Goal: Information Seeking & Learning: Learn about a topic

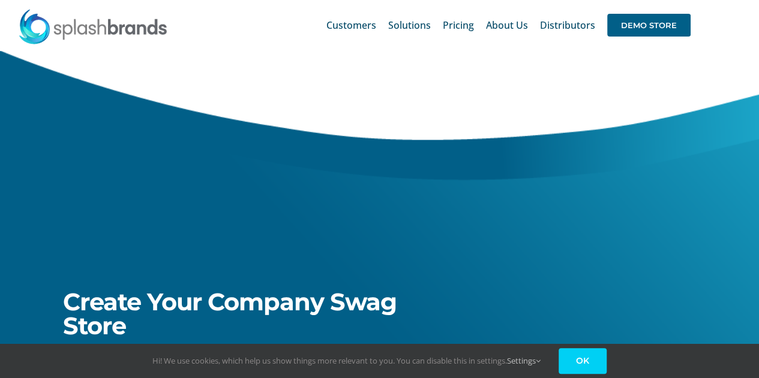
click at [585, 357] on link "OK" at bounding box center [582, 361] width 48 height 26
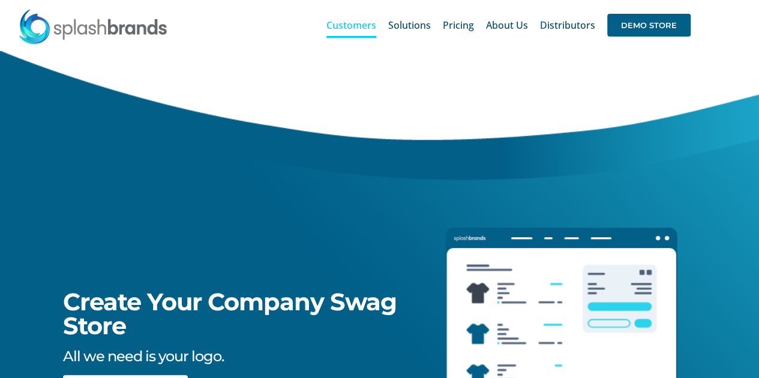
click at [359, 26] on span "Customers" at bounding box center [351, 25] width 50 height 10
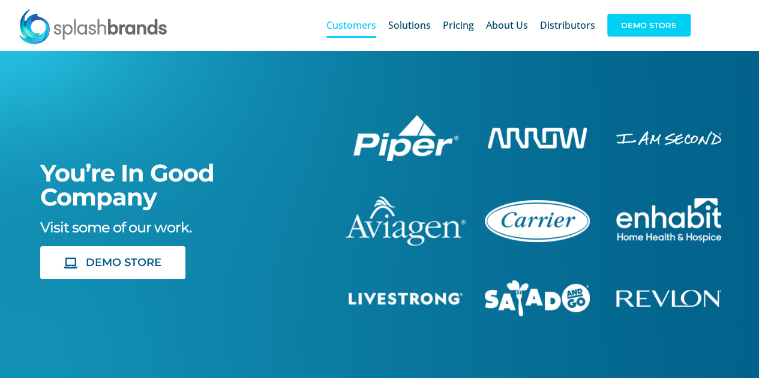
click at [648, 22] on span "DEMO STORE" at bounding box center [648, 25] width 83 height 23
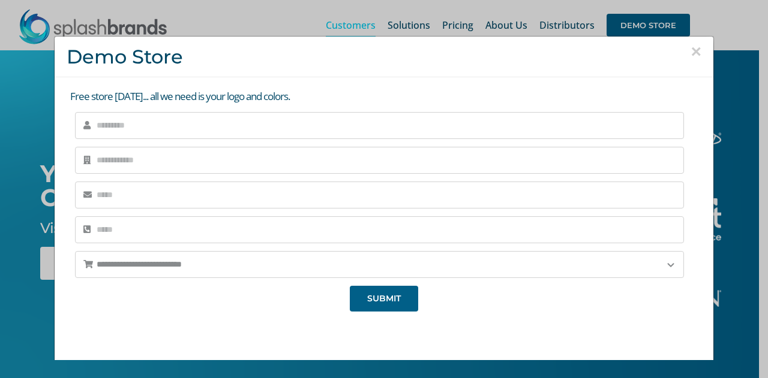
click at [690, 56] on button "×" at bounding box center [695, 52] width 11 height 18
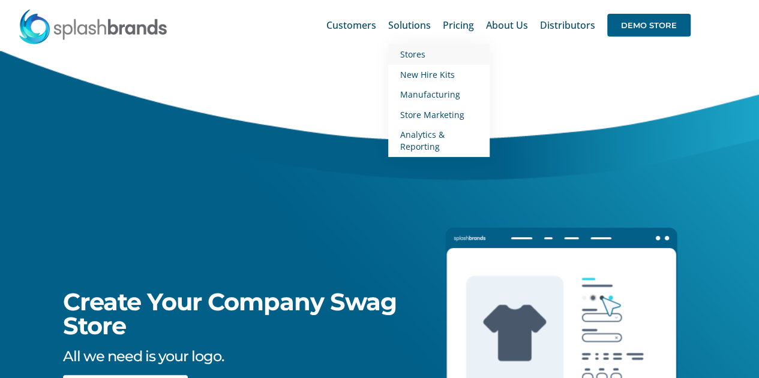
click at [411, 56] on span "Stores" at bounding box center [412, 54] width 25 height 11
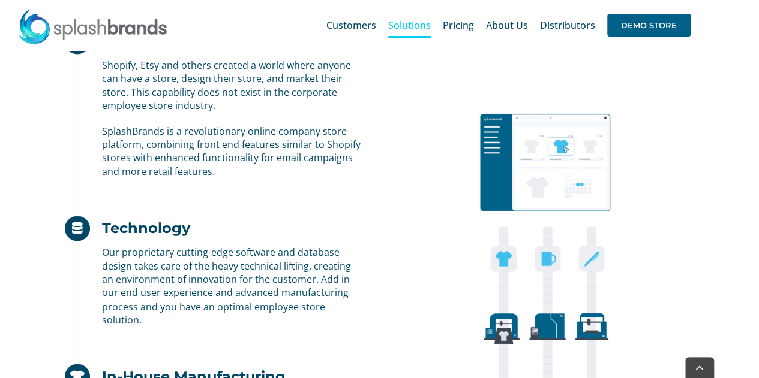
scroll to position [1339, 0]
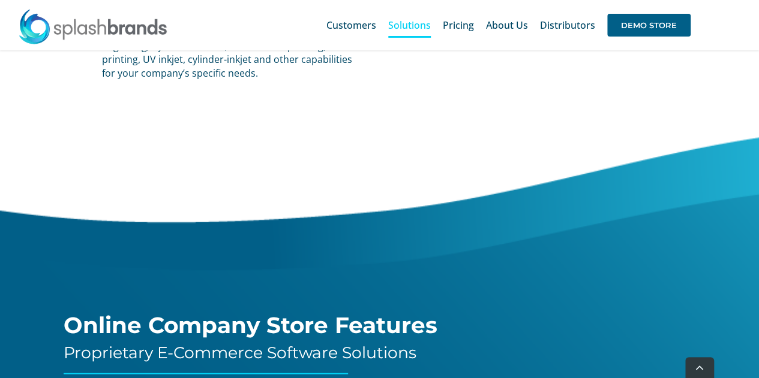
drag, startPoint x: 747, startPoint y: 115, endPoint x: 744, endPoint y: 134, distance: 18.8
click at [744, 134] on div "Online Company Store Features Proprietary E-Commerce Software Solutions" at bounding box center [379, 245] width 789 height 259
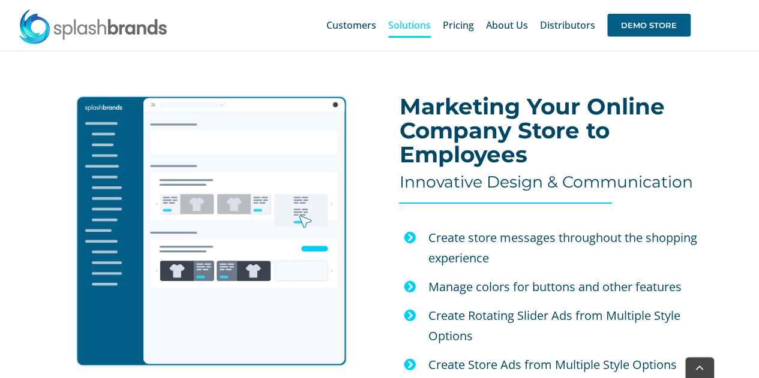
scroll to position [2229, 0]
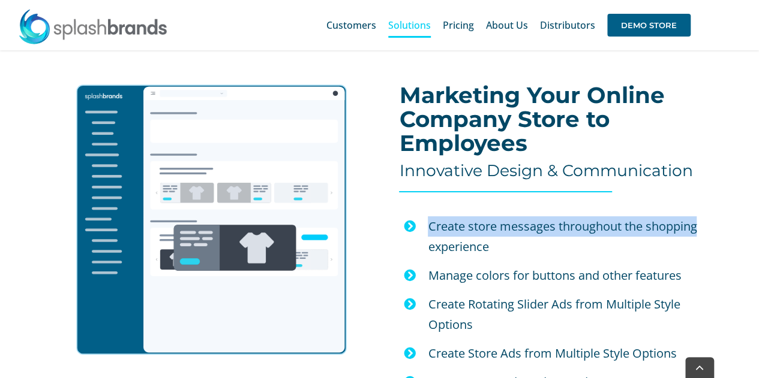
drag, startPoint x: 750, startPoint y: 175, endPoint x: 742, endPoint y: 219, distance: 44.6
click at [742, 219] on div "Marketing Your Online Company Store to Employees Innovative Design & Communicat…" at bounding box center [577, 288] width 395 height 422
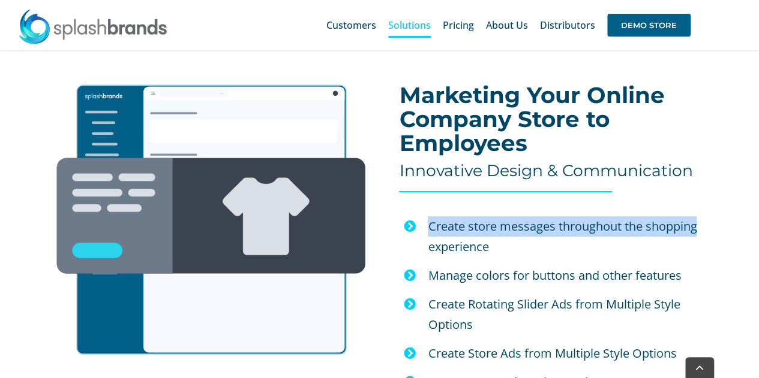
click at [742, 219] on div "Marketing Your Online Company Store to Employees Innovative Design & Communicat…" at bounding box center [577, 288] width 395 height 422
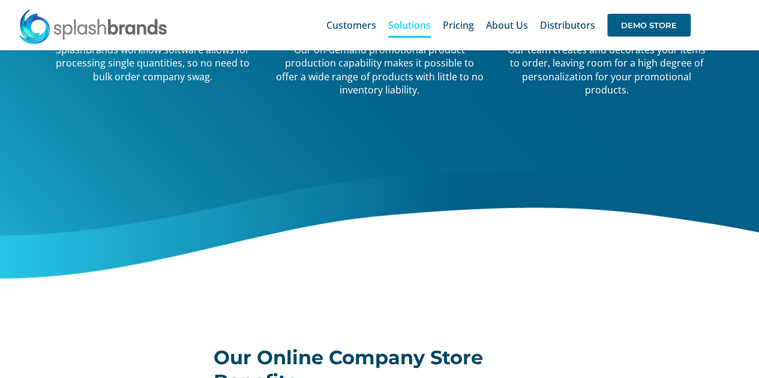
scroll to position [0, 0]
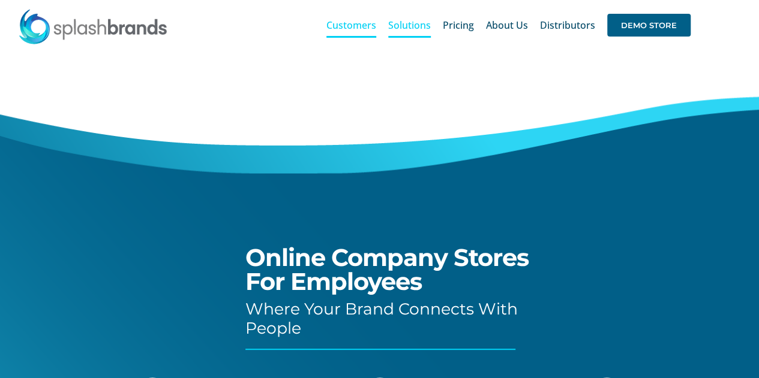
click at [357, 29] on span "Customers" at bounding box center [351, 25] width 50 height 10
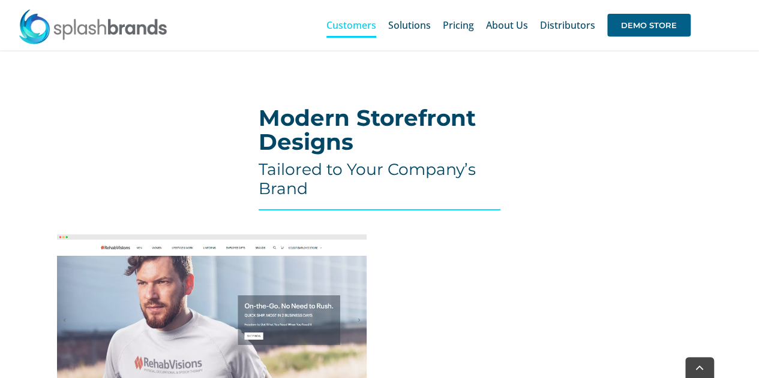
scroll to position [438, 0]
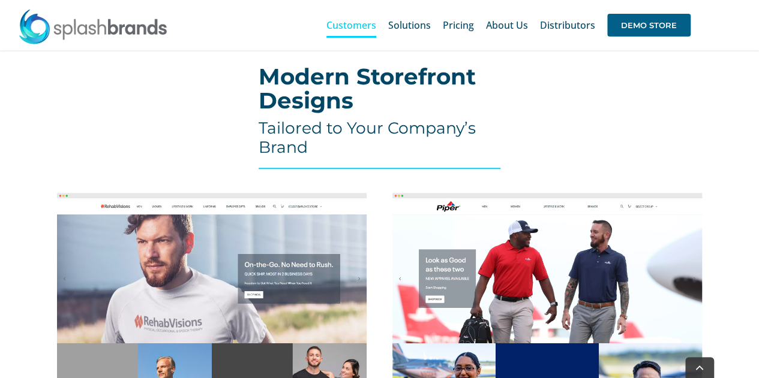
drag, startPoint x: 742, startPoint y: 148, endPoint x: 742, endPoint y: 154, distance: 6.0
click at [742, 154] on div "Modern Storefront Designs Tailored to Your Company’s Brand GET A STORE" at bounding box center [379, 380] width 759 height 696
drag, startPoint x: 742, startPoint y: 154, endPoint x: 742, endPoint y: 207, distance: 52.8
click at [742, 207] on div "Modern Storefront Designs Tailored to Your Company’s Brand GET A STORE" at bounding box center [379, 380] width 759 height 696
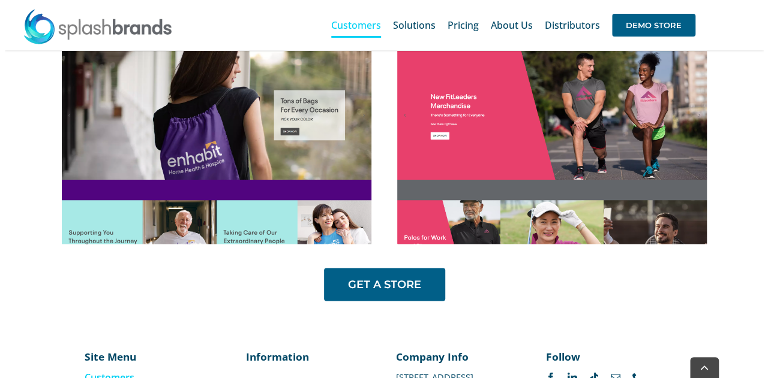
scroll to position [856, 0]
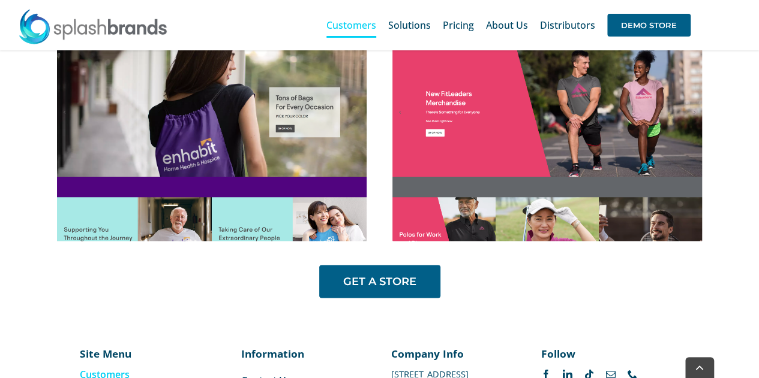
drag, startPoint x: 732, startPoint y: 281, endPoint x: 727, endPoint y: 300, distance: 19.8
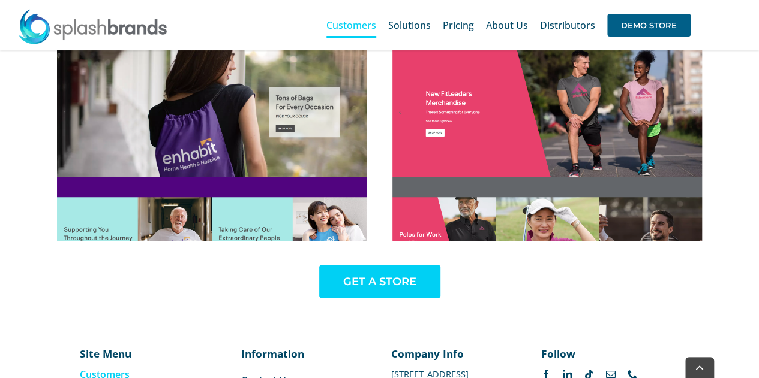
click at [377, 272] on link "GET A STORE" at bounding box center [379, 281] width 121 height 33
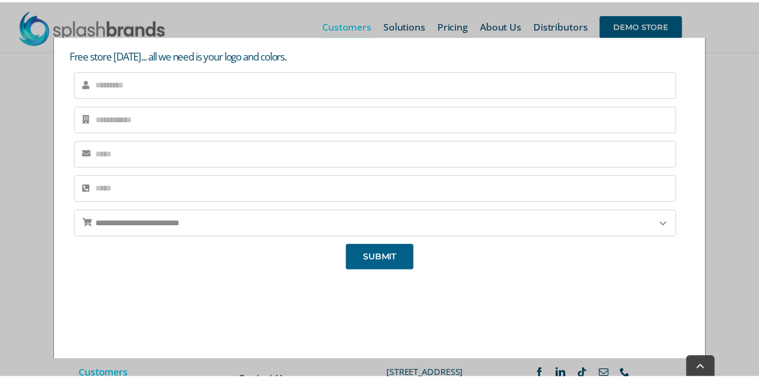
scroll to position [0, 0]
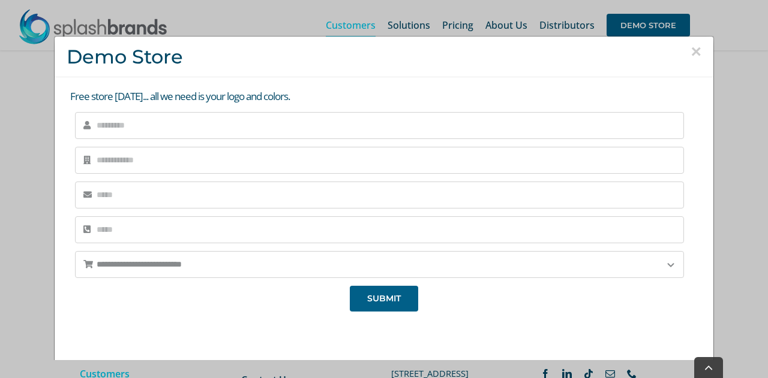
click at [690, 48] on button "×" at bounding box center [695, 52] width 11 height 18
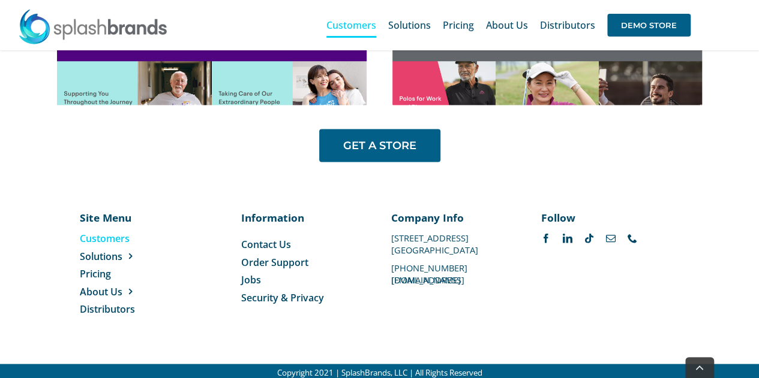
scroll to position [994, 0]
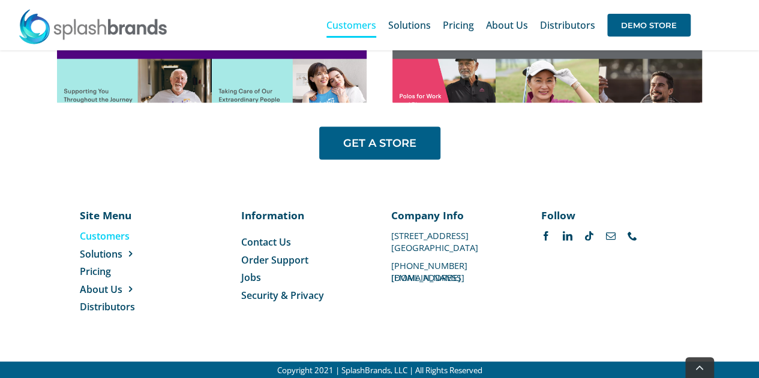
click at [755, 338] on div "Site Menu Toggle Navigation Customers Solutions Stores New Hire Kits Manufactur…" at bounding box center [379, 267] width 759 height 190
click at [123, 300] on span "Distributors" at bounding box center [107, 306] width 55 height 13
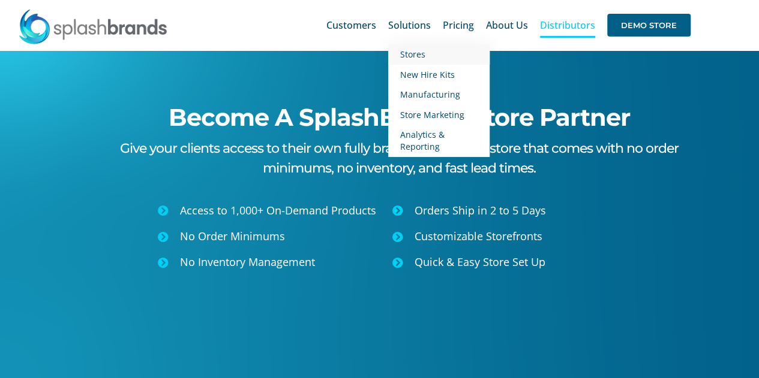
click at [414, 57] on span "Stores" at bounding box center [412, 54] width 25 height 11
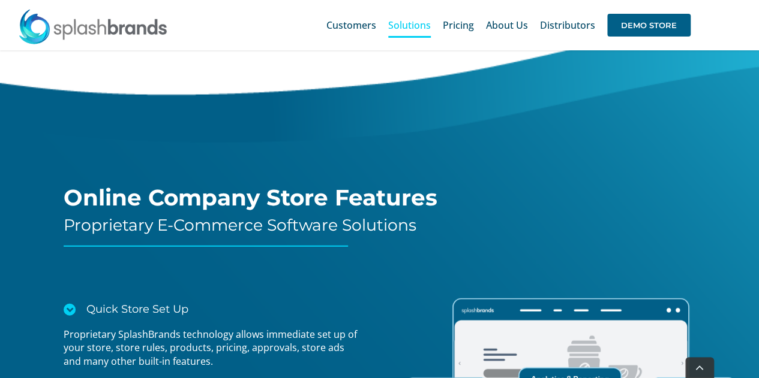
scroll to position [1478, 0]
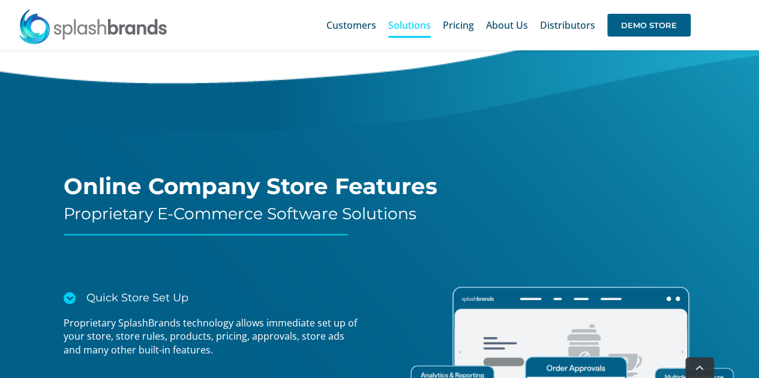
drag, startPoint x: 750, startPoint y: 125, endPoint x: 746, endPoint y: 159, distance: 34.4
click at [746, 159] on div "Online Company Store Features Proprietary E-Commerce Software Solutions" at bounding box center [379, 106] width 789 height 259
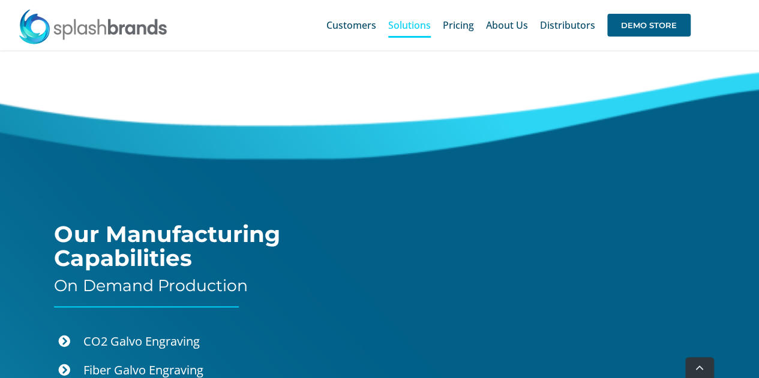
scroll to position [2780, 0]
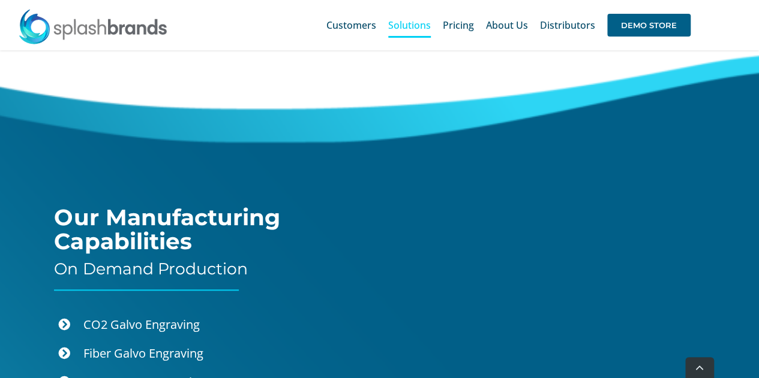
drag, startPoint x: 748, startPoint y: 221, endPoint x: 759, endPoint y: 190, distance: 32.6
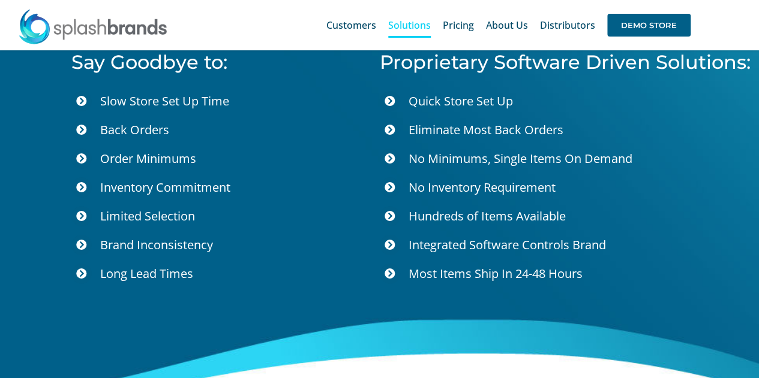
scroll to position [4346, 0]
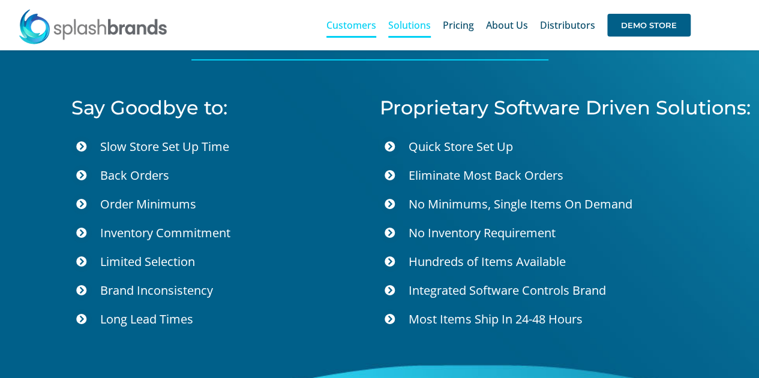
click at [365, 26] on span "Customers" at bounding box center [351, 25] width 50 height 10
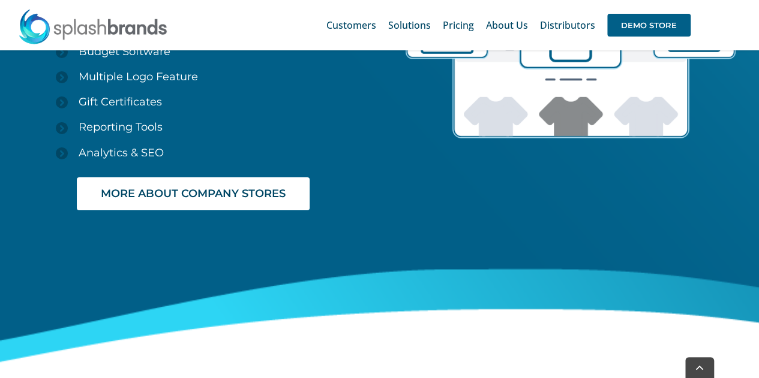
scroll to position [1957, 0]
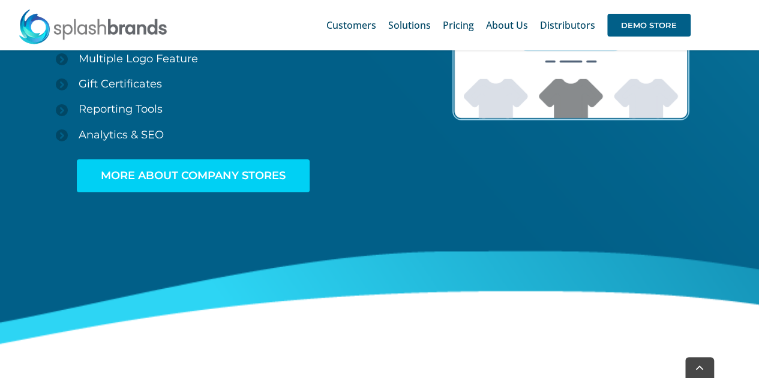
click at [216, 175] on span "MORE ABOUT COMPANY STORES" at bounding box center [193, 176] width 185 height 13
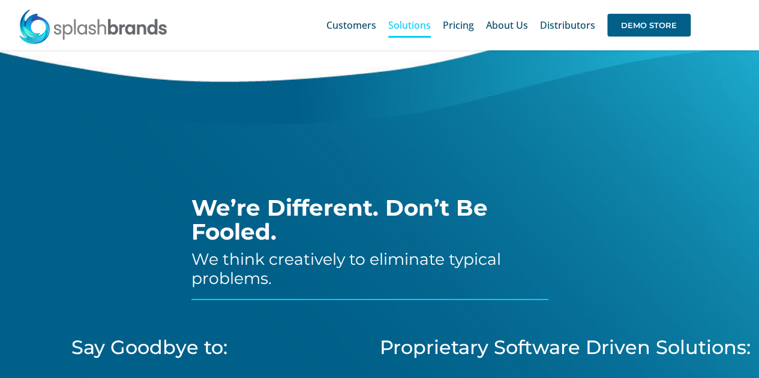
scroll to position [3953, 0]
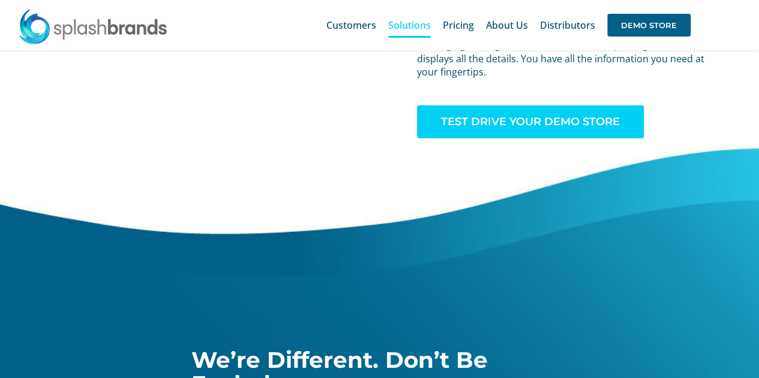
click at [569, 116] on span "TEST DRIVE YOUR DEMO STORE" at bounding box center [530, 122] width 179 height 13
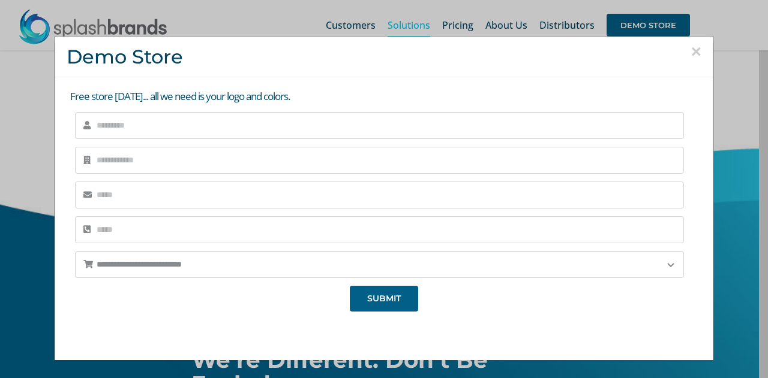
click at [690, 51] on button "×" at bounding box center [695, 52] width 11 height 18
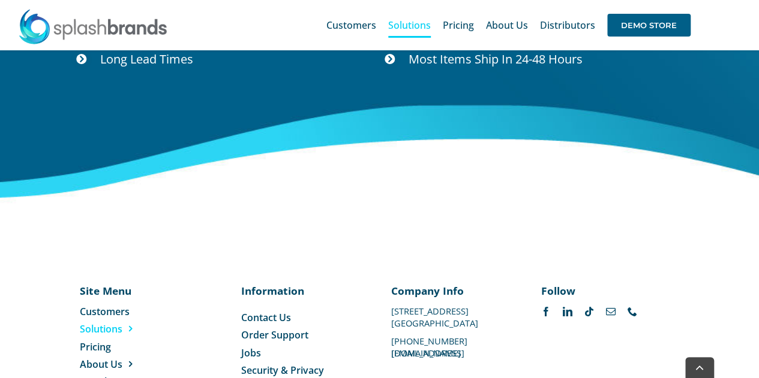
scroll to position [4668, 0]
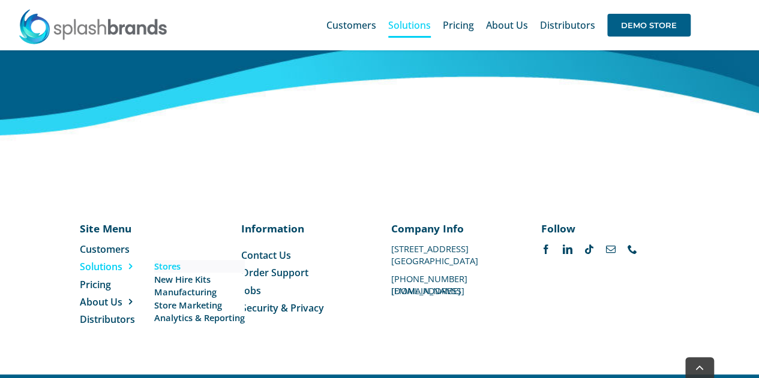
click at [167, 260] on span "Stores" at bounding box center [167, 266] width 26 height 13
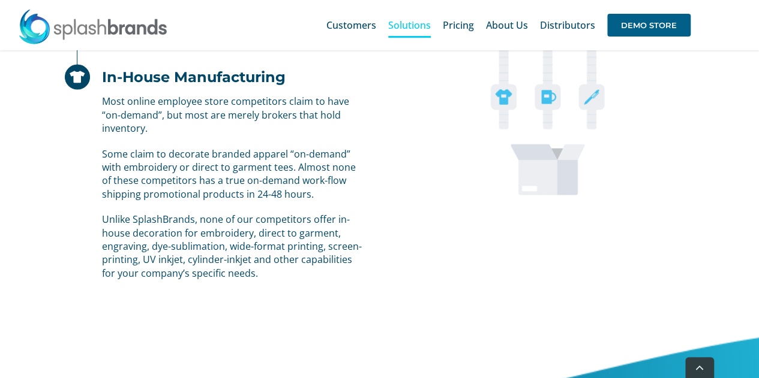
scroll to position [1184, 0]
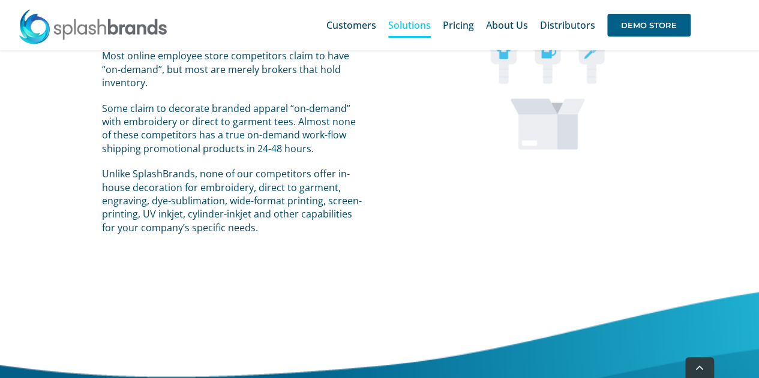
drag, startPoint x: 753, startPoint y: 99, endPoint x: 764, endPoint y: 71, distance: 29.8
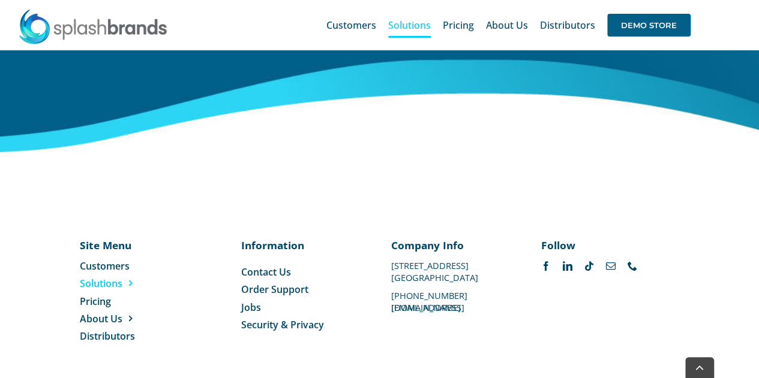
scroll to position [4668, 0]
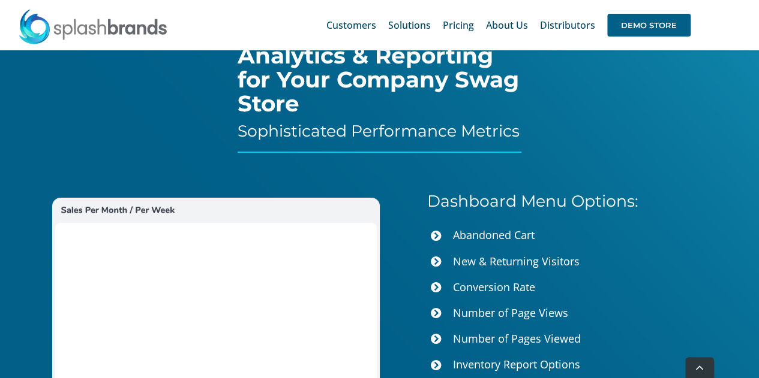
scroll to position [5045, 0]
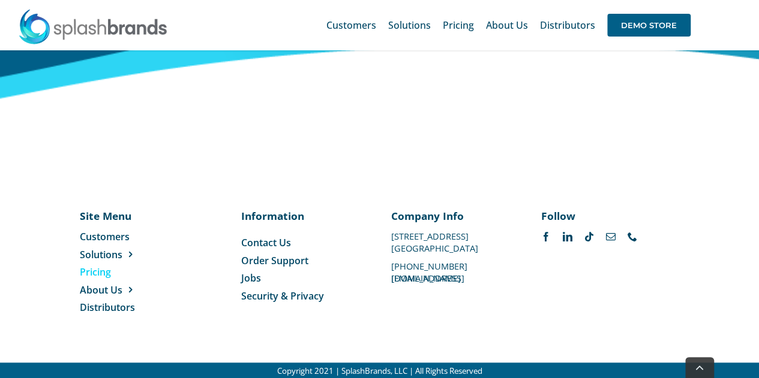
click at [98, 269] on span "Pricing" at bounding box center [95, 272] width 31 height 13
